Goal: Task Accomplishment & Management: Manage account settings

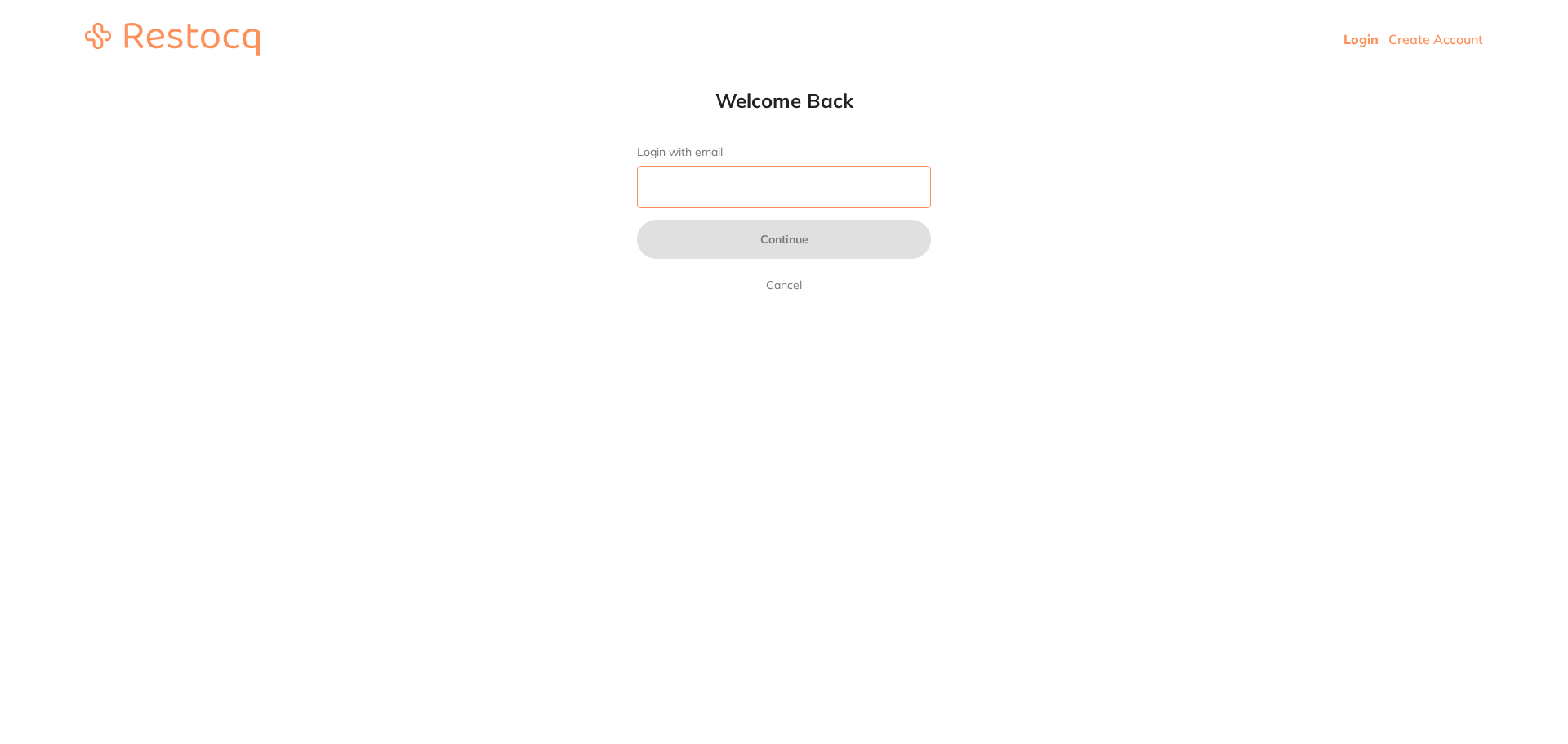
click at [817, 203] on input "Login with email" at bounding box center [784, 187] width 294 height 43
type input "[EMAIL_ADDRESS][DOMAIN_NAME]"
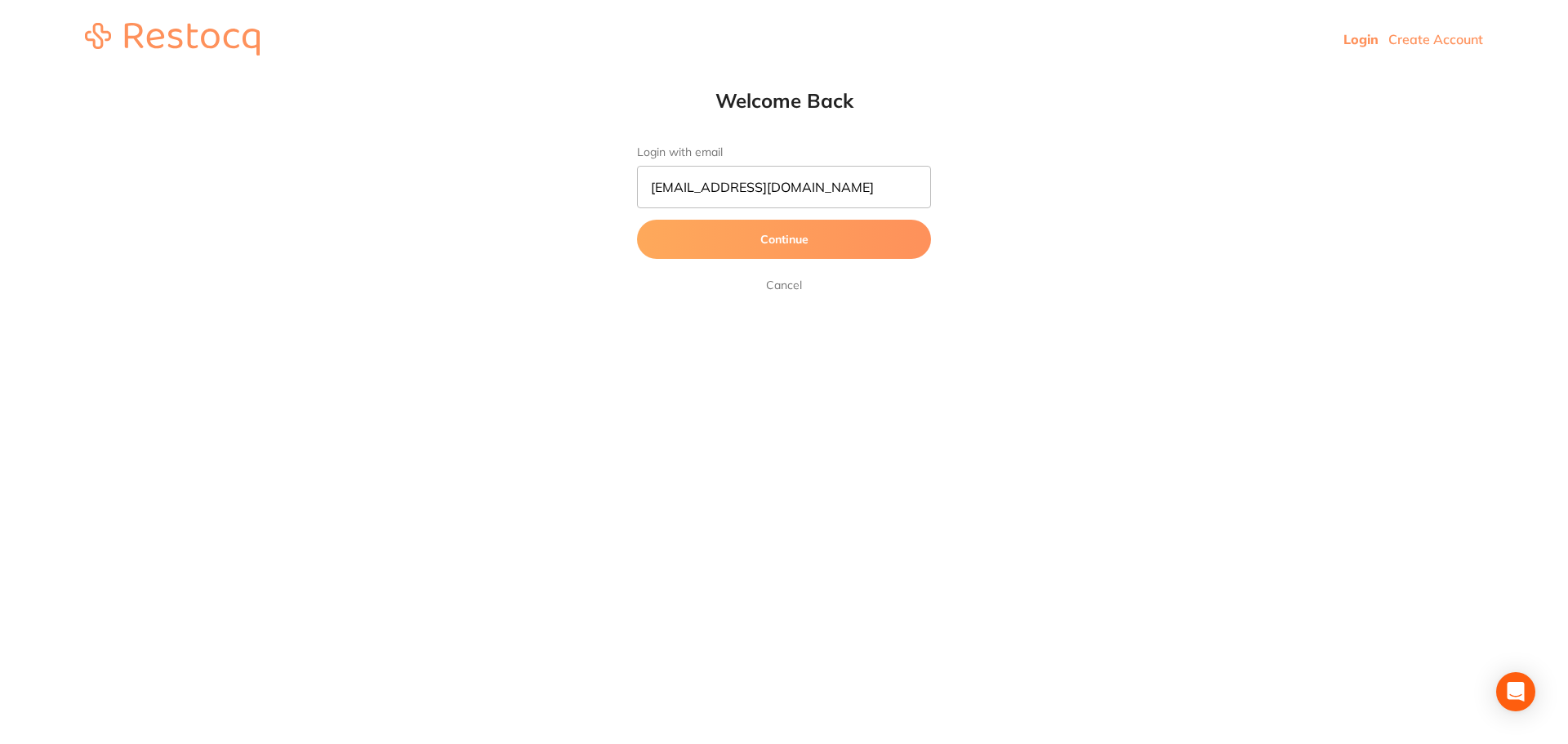
click at [795, 231] on button "Continue" at bounding box center [784, 239] width 294 height 39
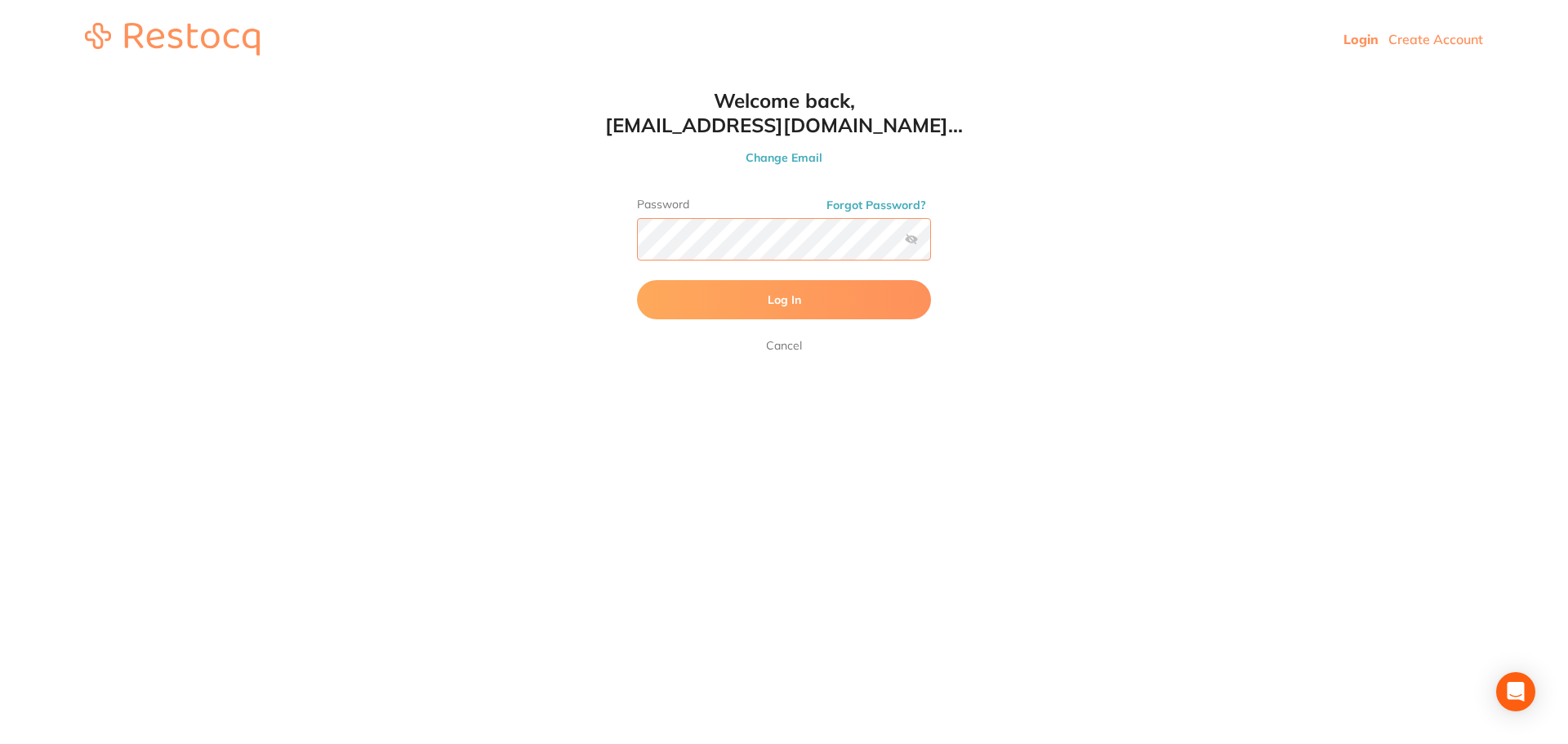
click at [637, 280] on button "Log In" at bounding box center [784, 299] width 294 height 39
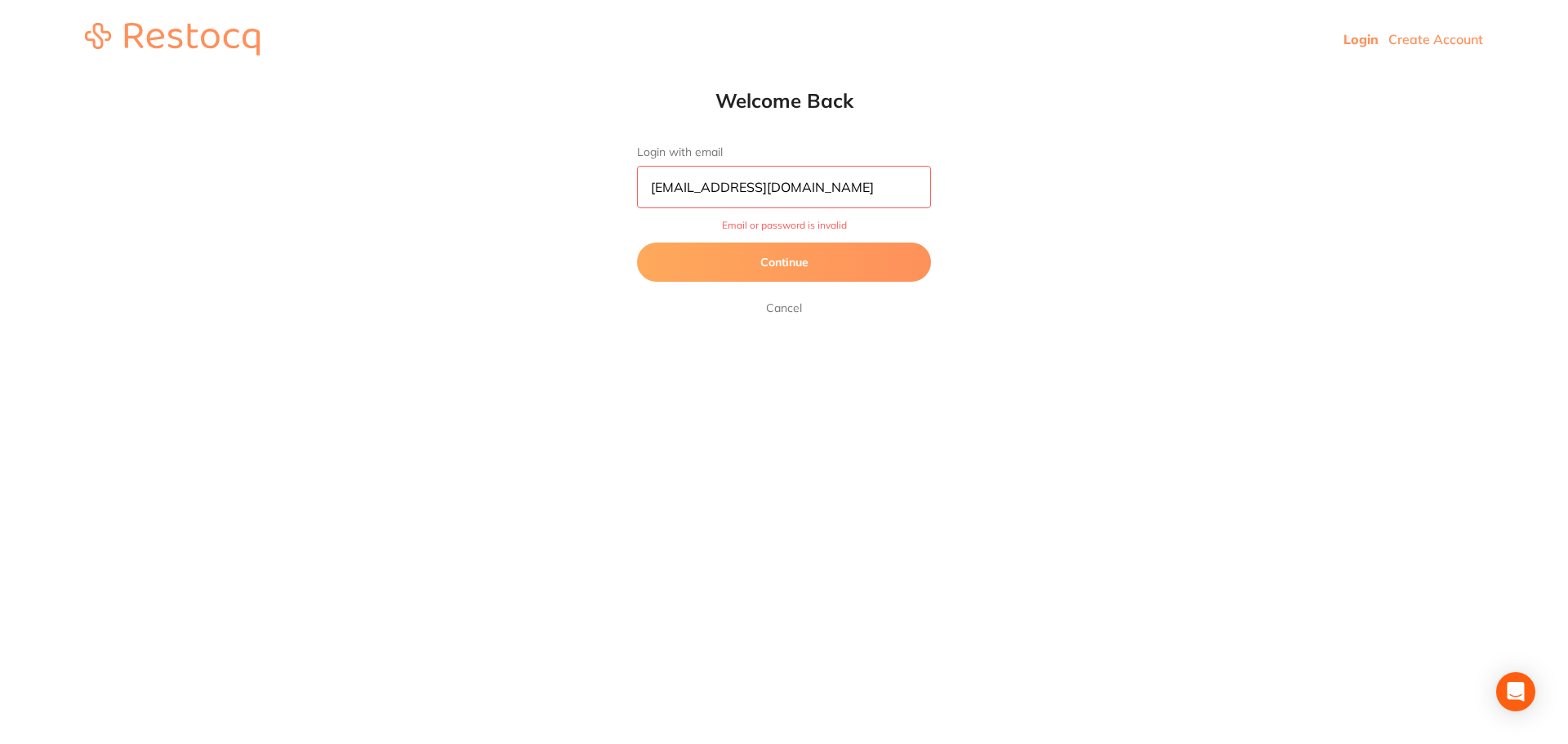
click at [824, 271] on button "Continue" at bounding box center [784, 262] width 294 height 39
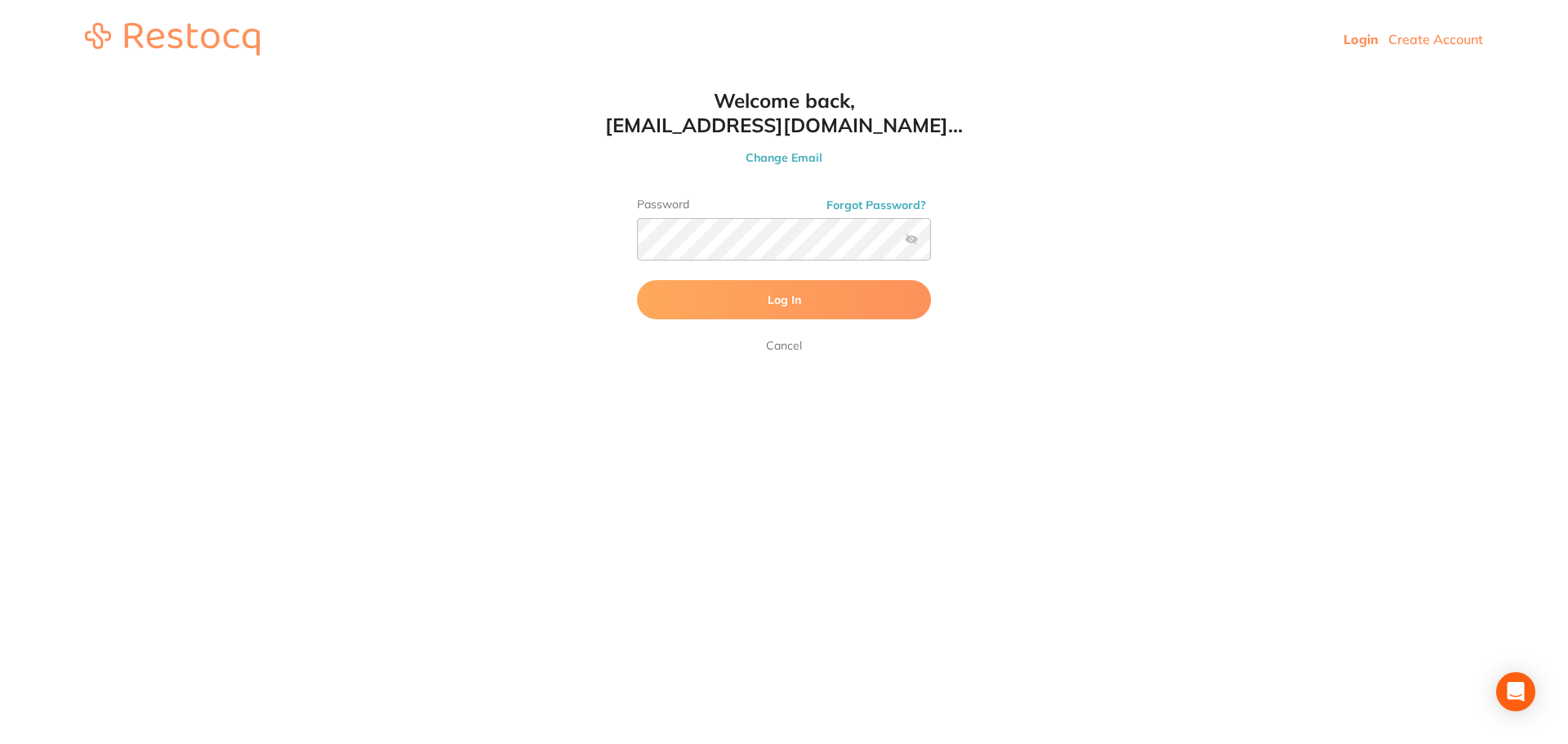
click at [912, 238] on label at bounding box center [911, 239] width 13 height 13
click at [931, 245] on input "checkbox" at bounding box center [931, 245] width 0 height 0
click at [712, 298] on button "Log In" at bounding box center [784, 299] width 294 height 39
